Goal: Task Accomplishment & Management: Manage account settings

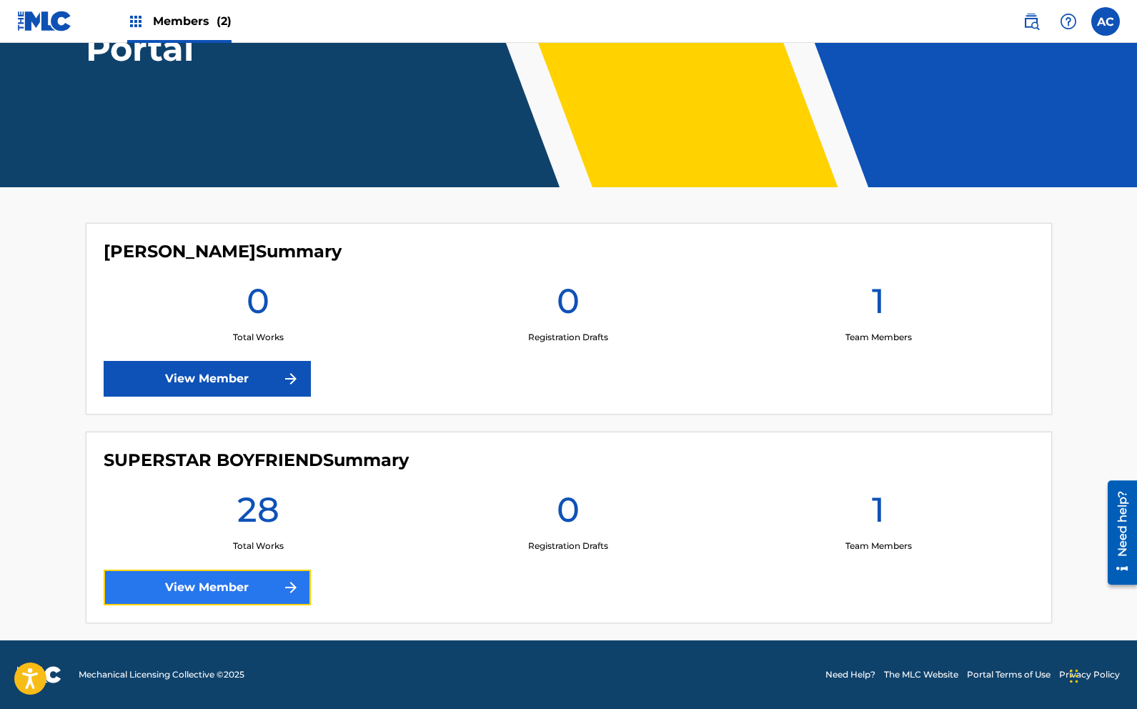
click at [237, 577] on link "View Member" at bounding box center [207, 588] width 207 height 36
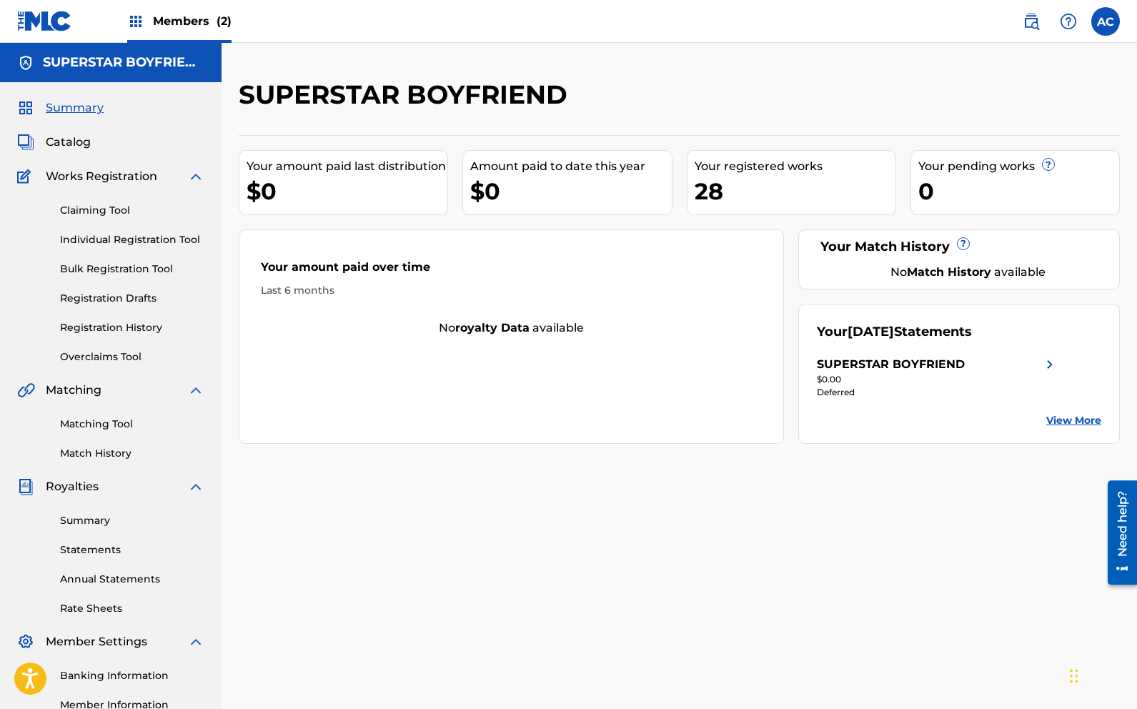
click at [1079, 419] on link "View More" at bounding box center [1073, 420] width 55 height 15
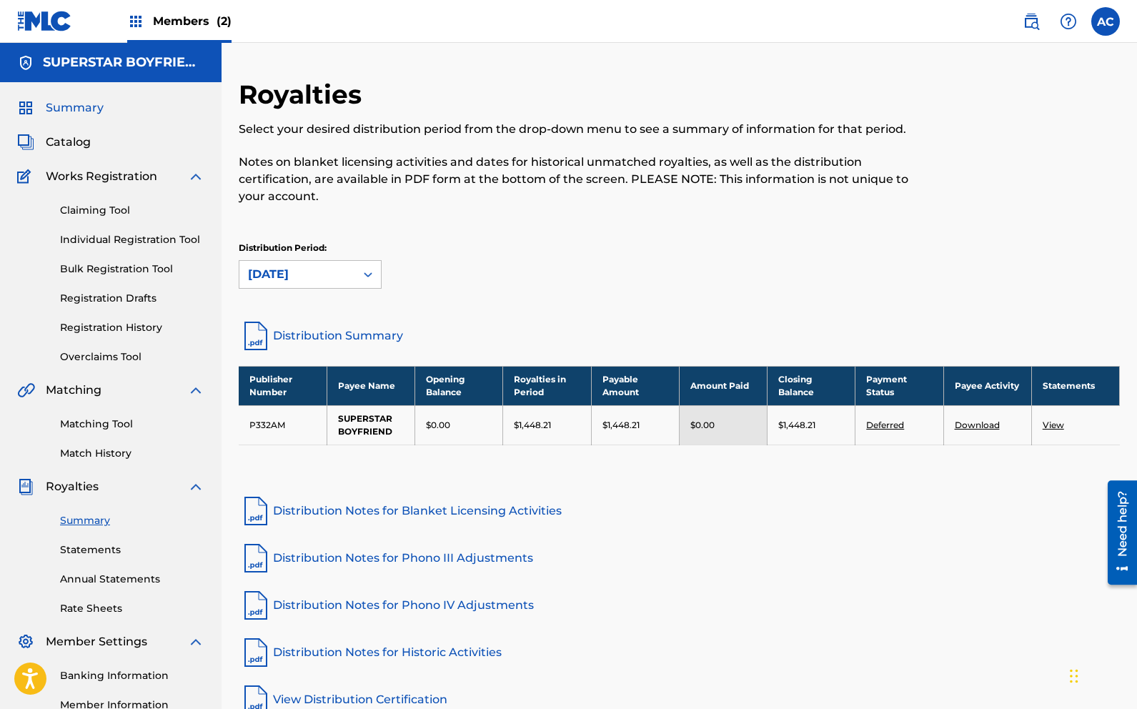
click at [93, 103] on span "Summary" at bounding box center [75, 107] width 58 height 17
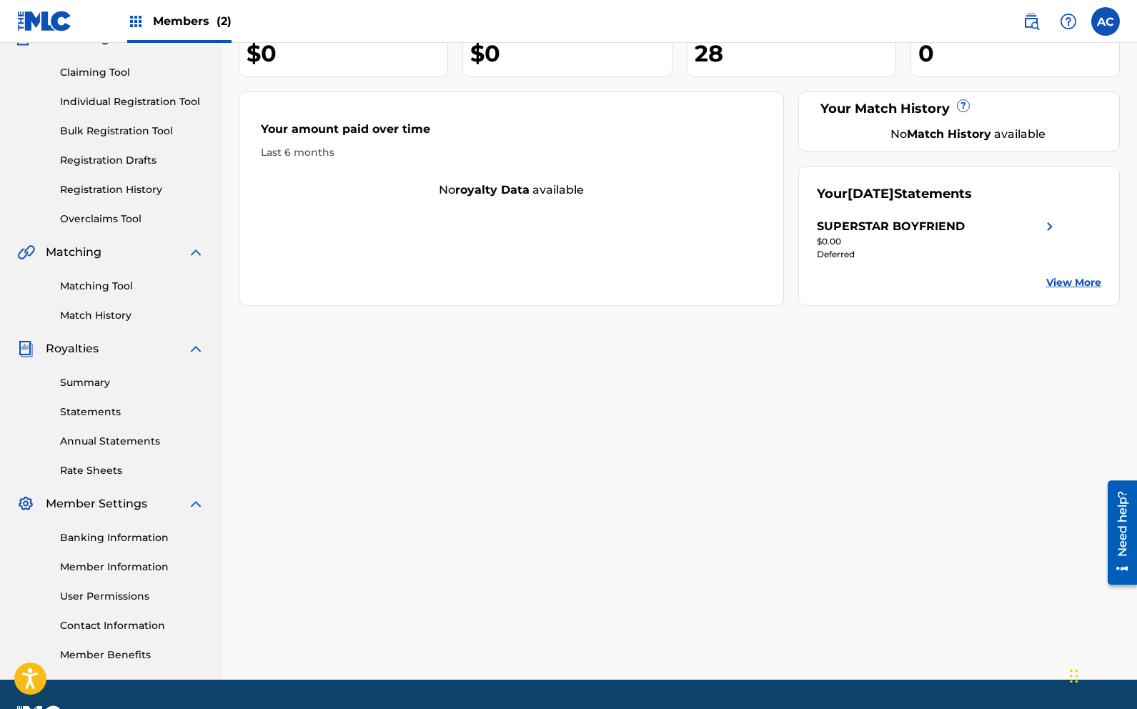
scroll to position [177, 0]
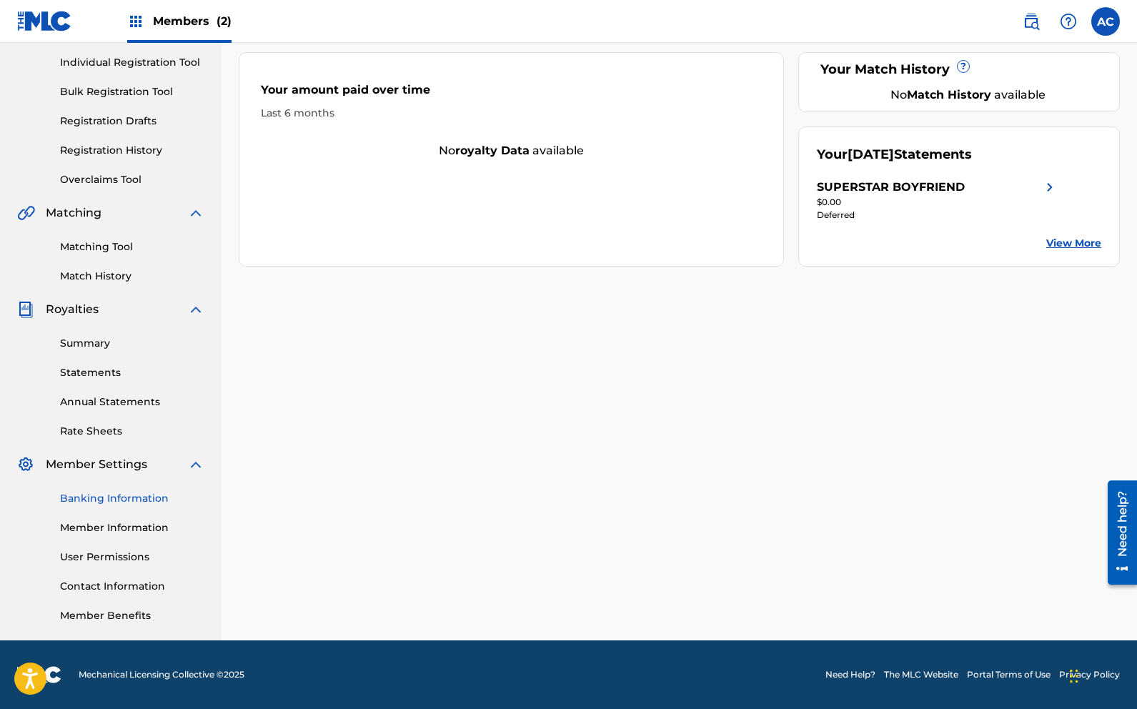
click at [112, 498] on link "Banking Information" at bounding box center [132, 498] width 144 height 15
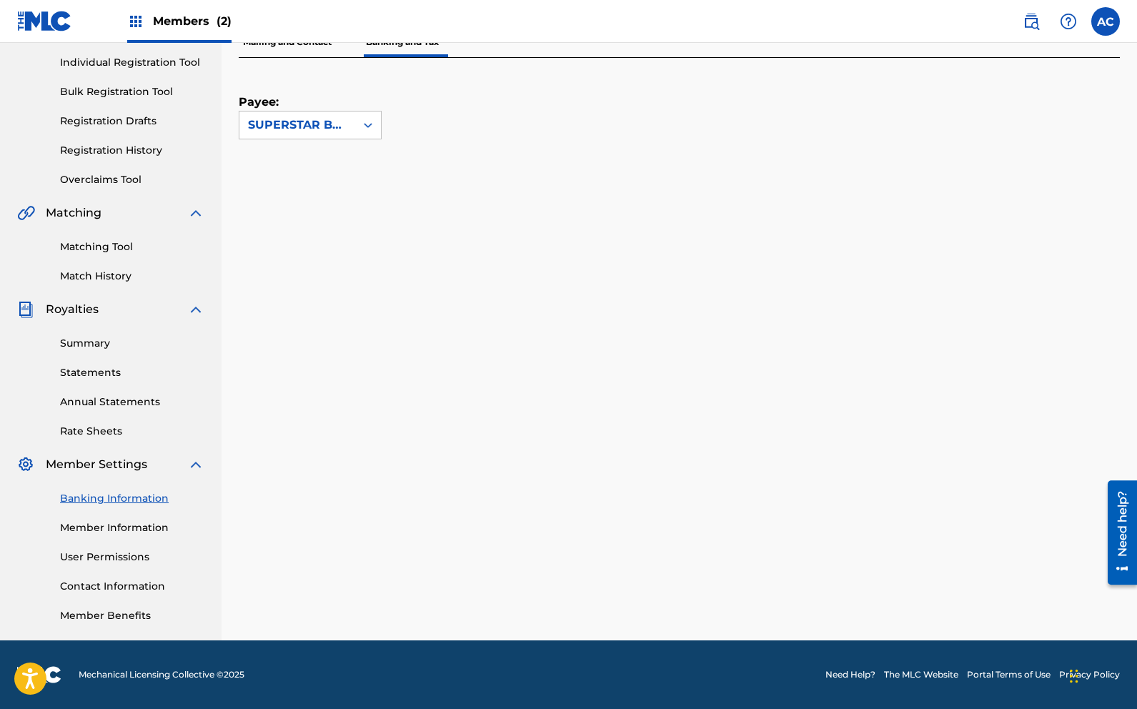
scroll to position [177, 0]
